Goal: Information Seeking & Learning: Learn about a topic

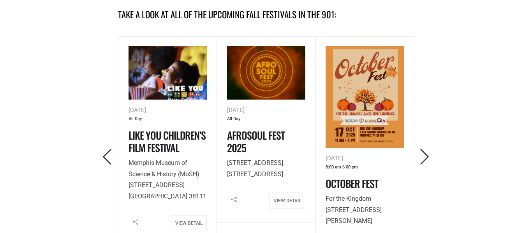
scroll to position [357, 0]
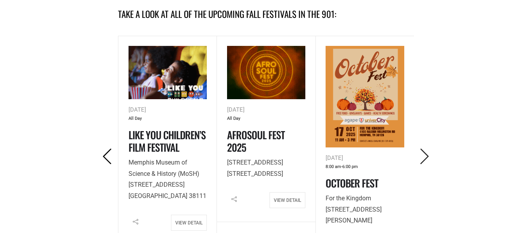
click at [108, 152] on icon "Previous" at bounding box center [107, 157] width 16 height 16
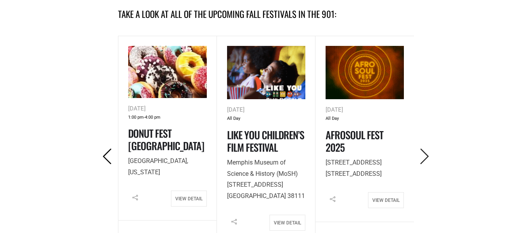
click at [108, 152] on icon "Previous" at bounding box center [107, 157] width 16 height 16
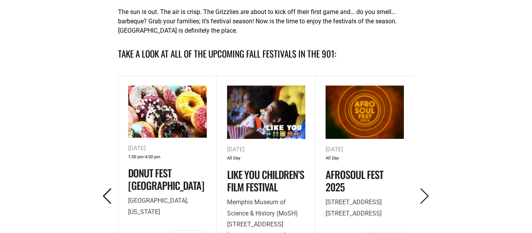
scroll to position [319, 0]
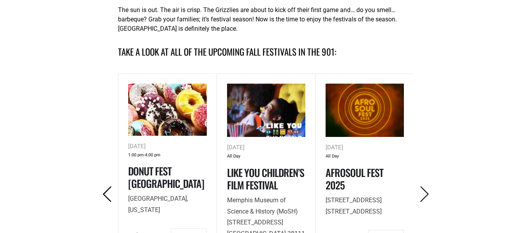
click at [109, 193] on icon "Previous" at bounding box center [107, 195] width 16 height 16
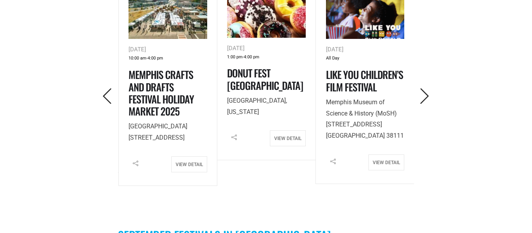
scroll to position [407, 0]
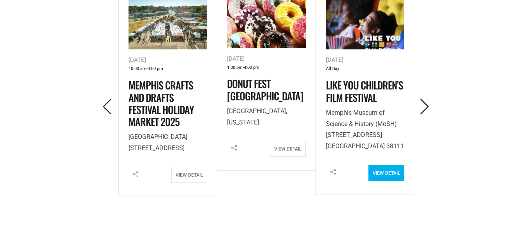
click at [378, 175] on link "View Detail" at bounding box center [387, 173] width 36 height 16
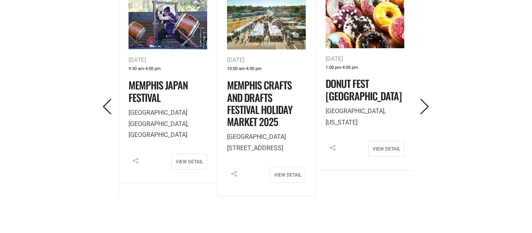
click at [168, 70] on div "9:30 am - 4:00 pm" at bounding box center [168, 69] width 79 height 8
click at [165, 85] on link "Memphis Japan Festival" at bounding box center [158, 91] width 59 height 27
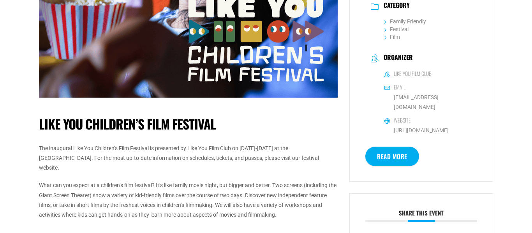
scroll to position [247, 0]
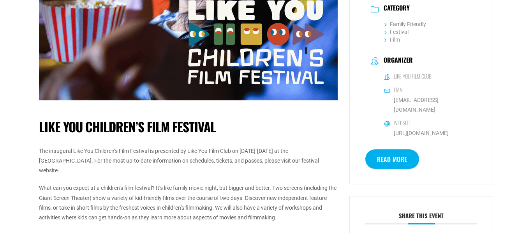
click at [397, 150] on link "Read More" at bounding box center [393, 159] width 54 height 19
